Goal: Transaction & Acquisition: Obtain resource

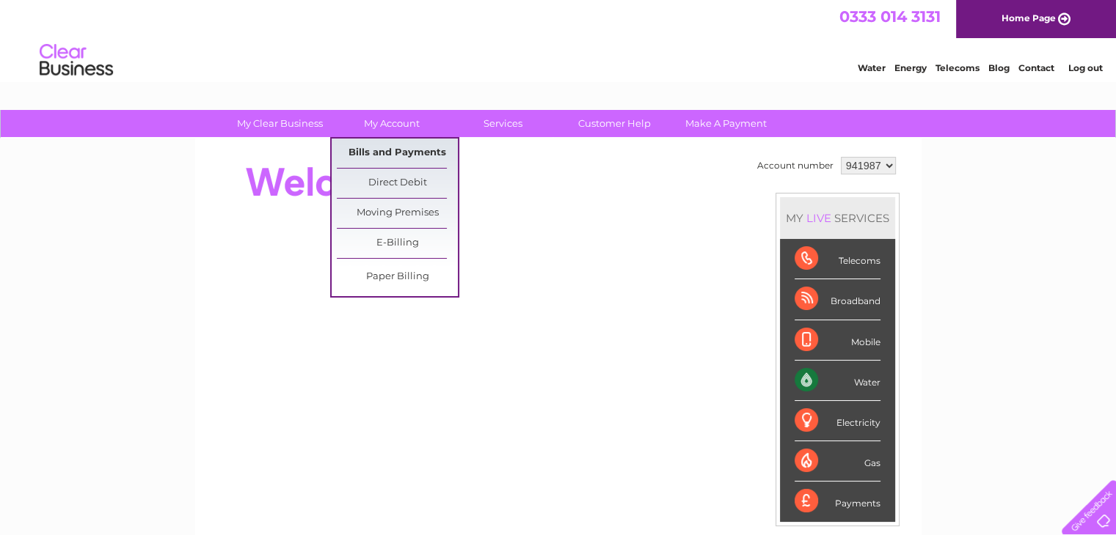
click at [401, 157] on link "Bills and Payments" at bounding box center [397, 153] width 121 height 29
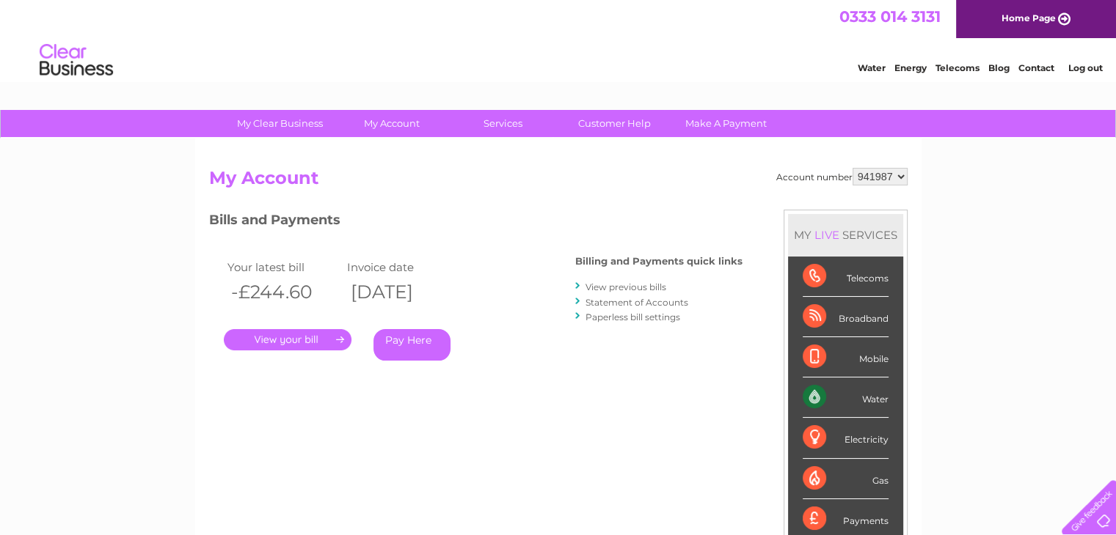
click at [293, 340] on link "." at bounding box center [288, 339] width 128 height 21
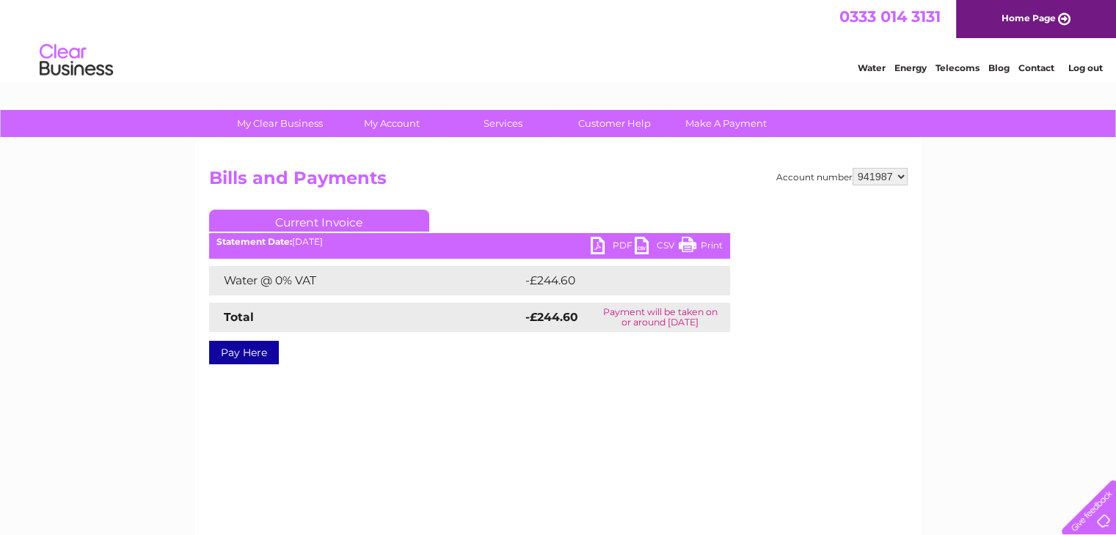
click at [603, 244] on link "PDF" at bounding box center [613, 247] width 44 height 21
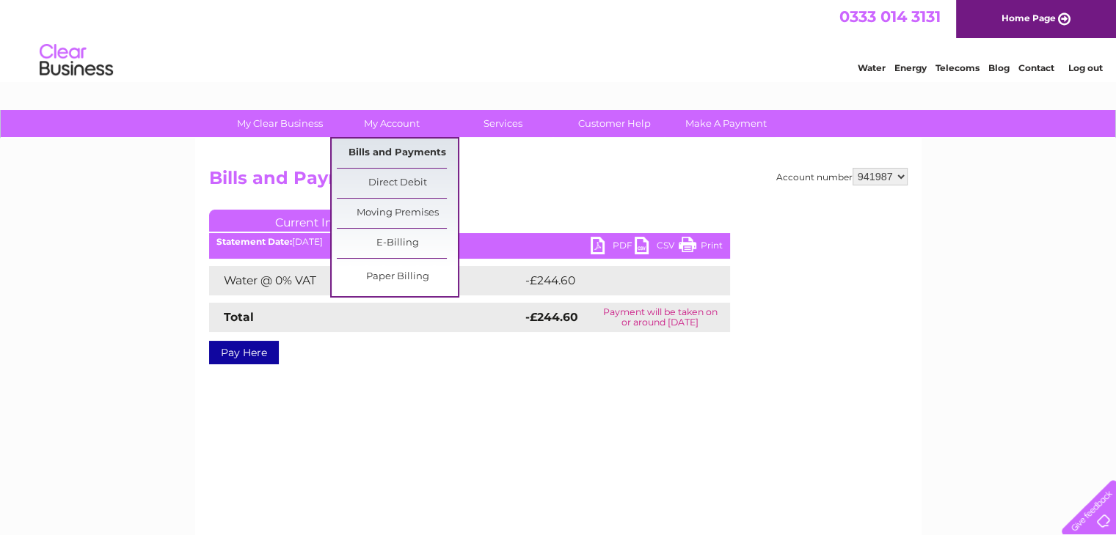
click at [390, 153] on link "Bills and Payments" at bounding box center [397, 153] width 121 height 29
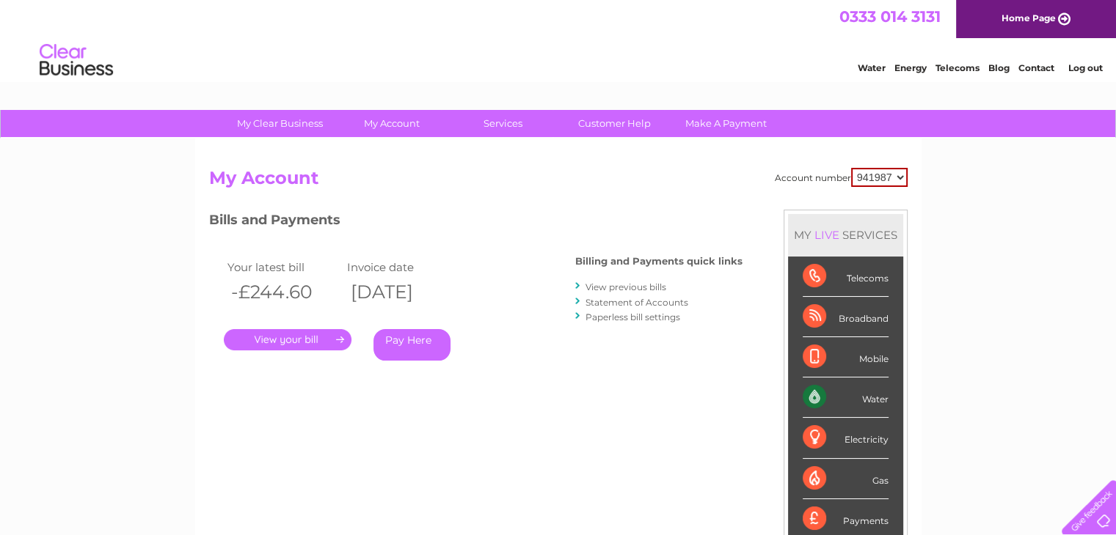
click at [622, 285] on link "View previous bills" at bounding box center [625, 287] width 81 height 11
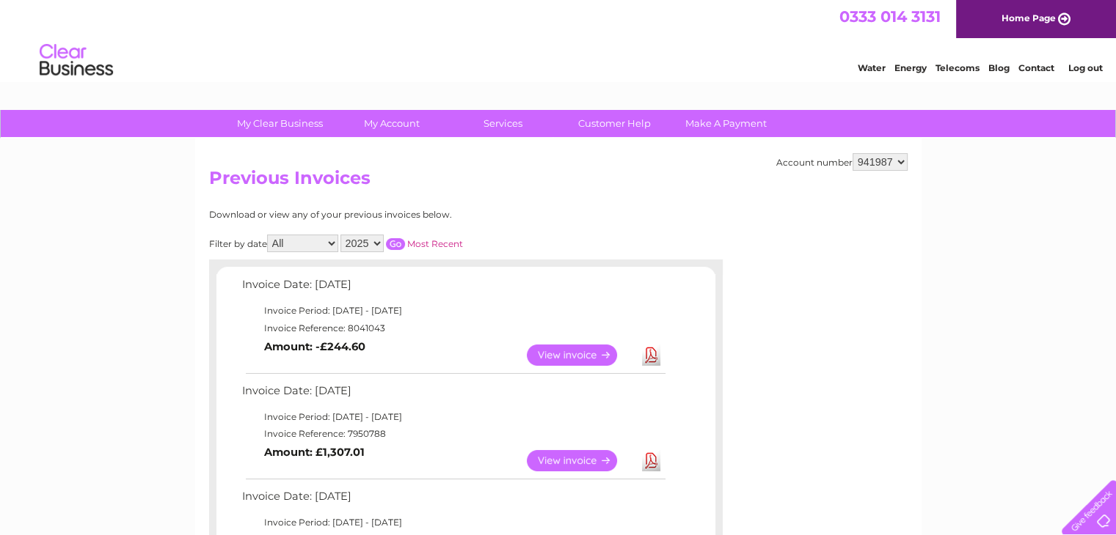
click at [581, 463] on link "View" at bounding box center [581, 460] width 108 height 21
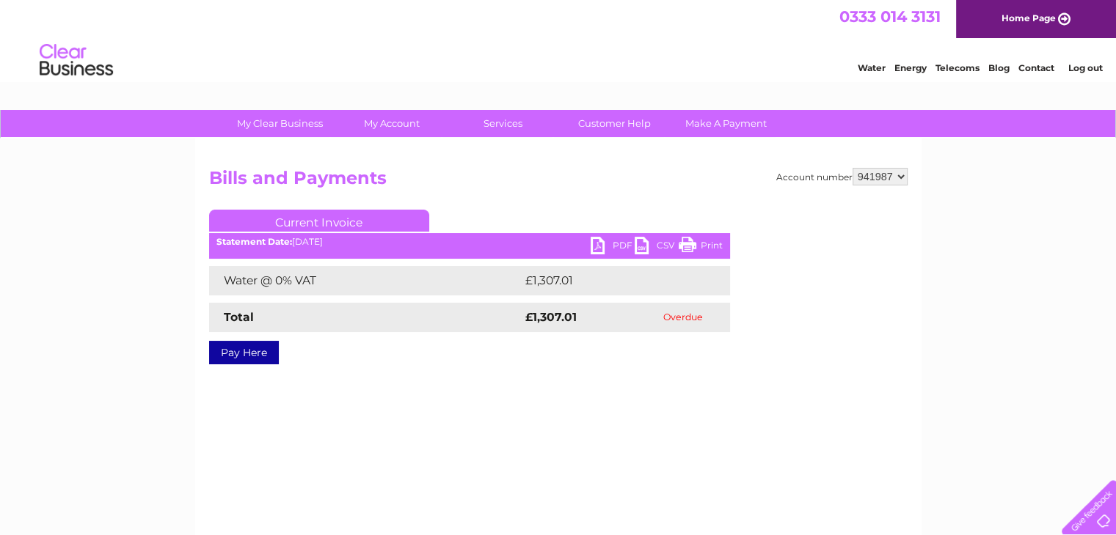
click at [619, 243] on link "PDF" at bounding box center [613, 247] width 44 height 21
